Goal: Task Accomplishment & Management: Manage account settings

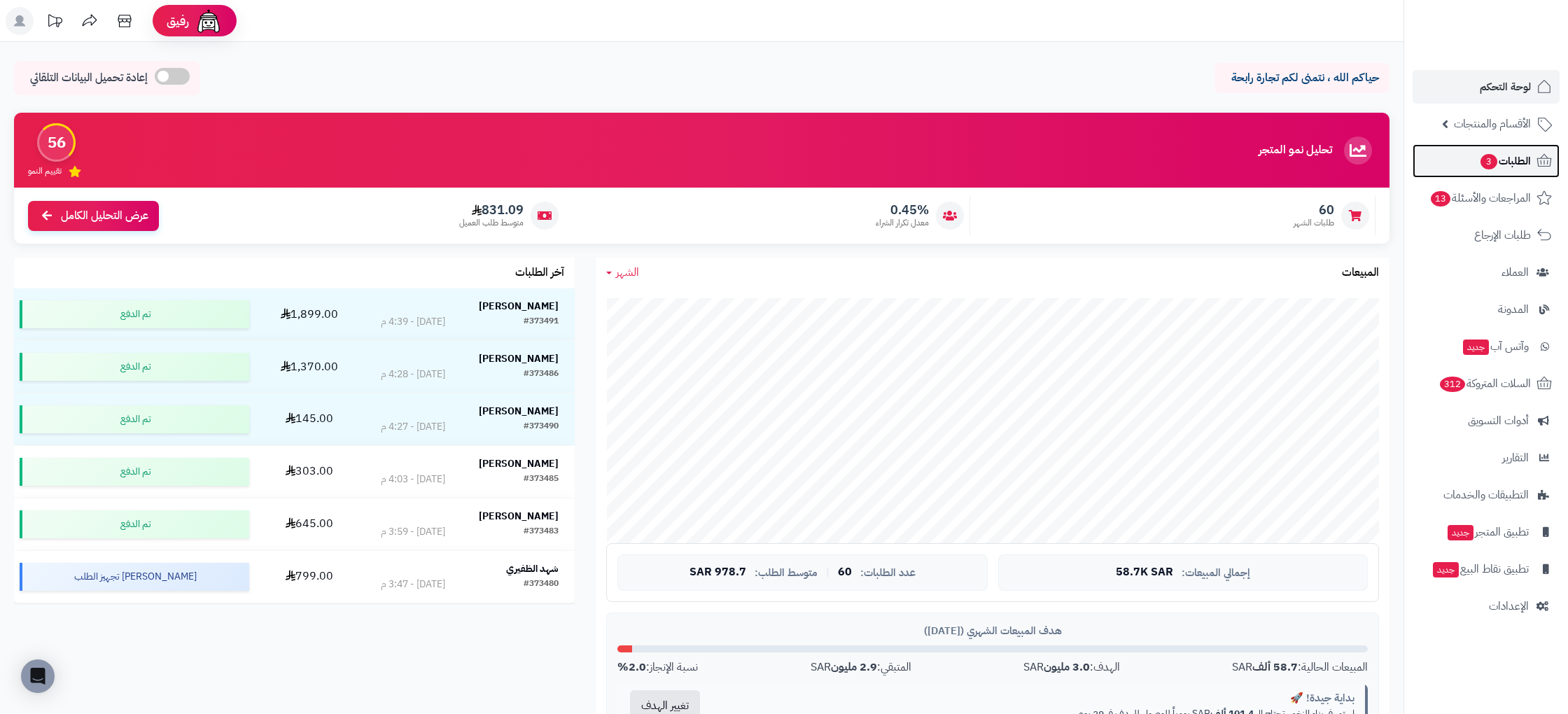
click at [1536, 168] on icon at bounding box center [1544, 161] width 16 height 16
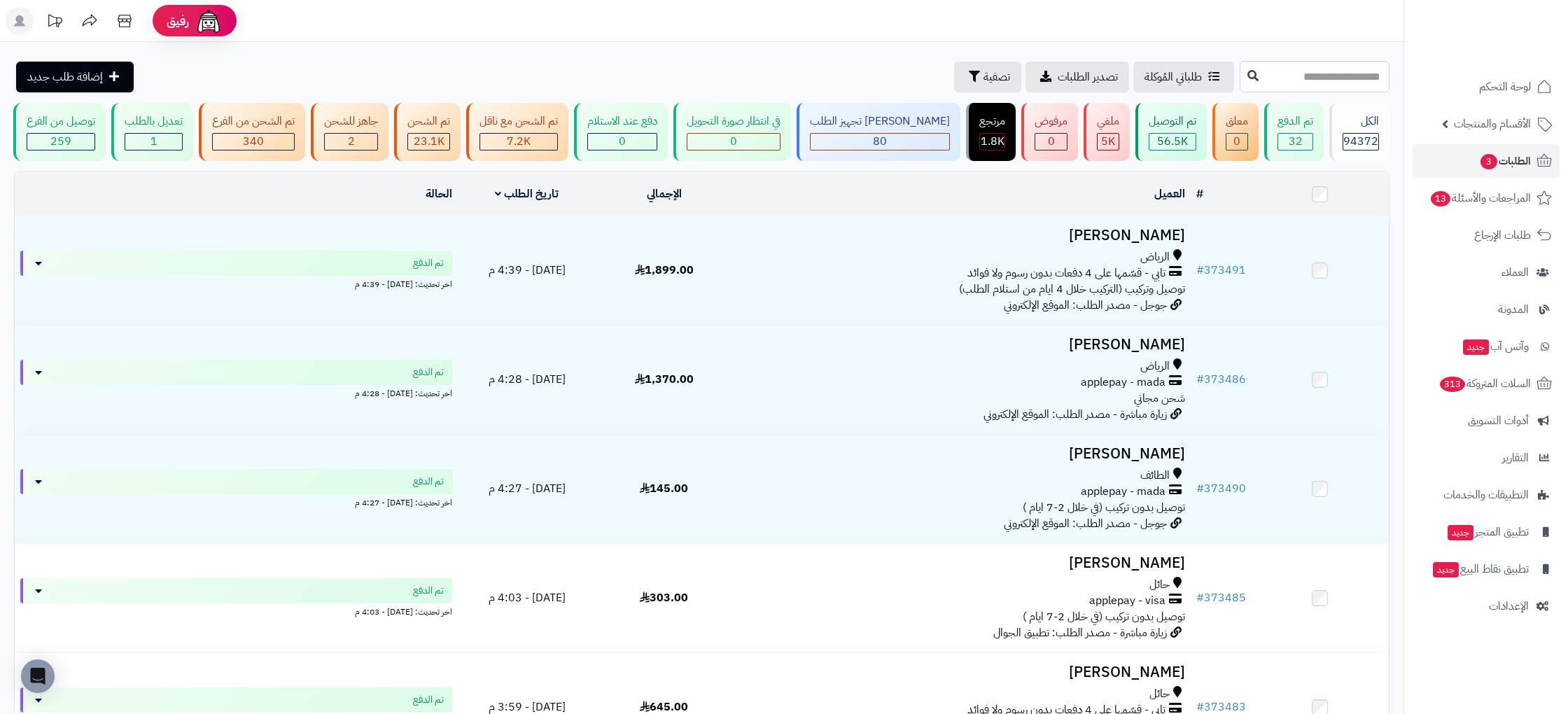
click at [1528, 106] on ul "لوحة التحكم الأقسام والمنتجات المنتجات الأقسام الماركات مواصفات المنتجات مواصفا…" at bounding box center [1486, 346] width 164 height 552
click at [1527, 101] on link "لوحة التحكم" at bounding box center [1486, 87] width 147 height 34
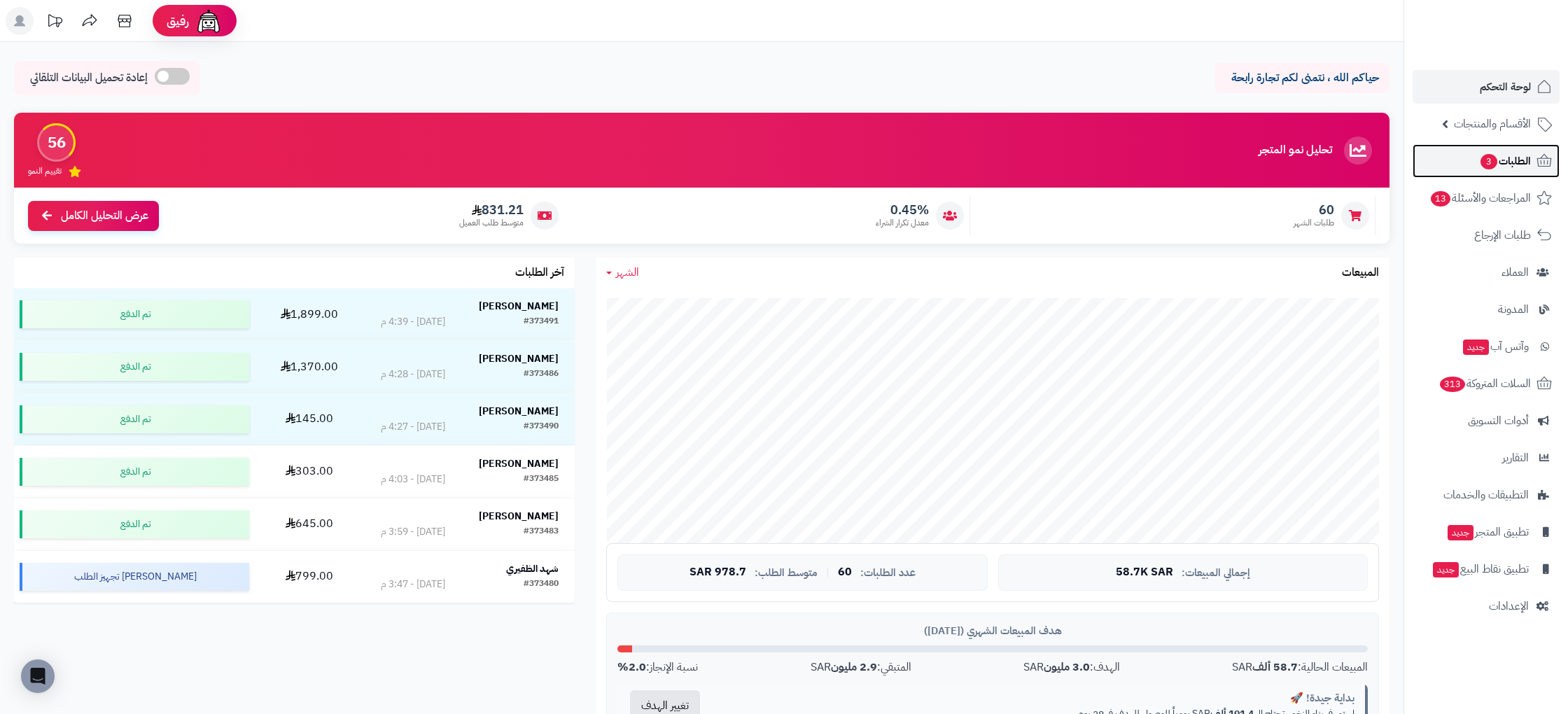
click at [1533, 155] on link "الطلبات 3" at bounding box center [1486, 161] width 147 height 34
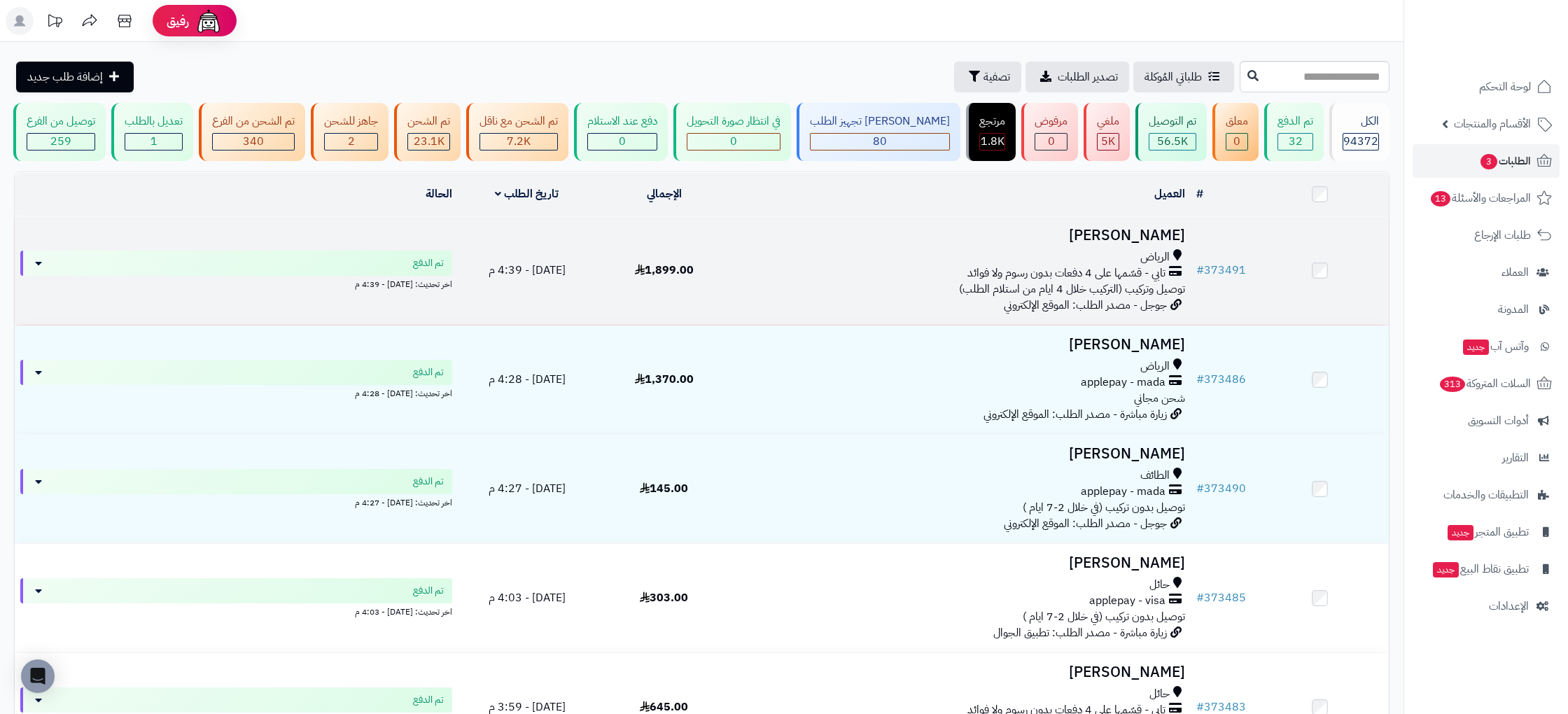
click at [1257, 275] on td at bounding box center [1320, 270] width 137 height 109
click at [1235, 265] on link "# 373491" at bounding box center [1221, 270] width 49 height 16
